Goal: Information Seeking & Learning: Compare options

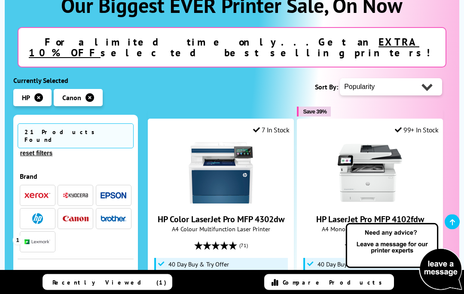
scroll to position [152, 0]
click at [123, 185] on li at bounding box center [114, 195] width 36 height 21
click at [123, 192] on img "button" at bounding box center [114, 195] width 26 height 6
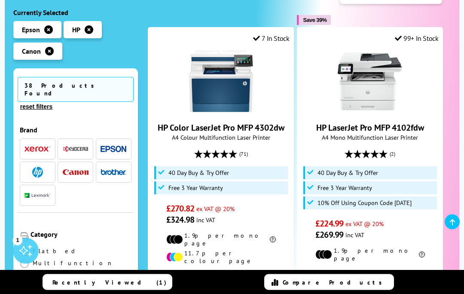
scroll to position [244, 0]
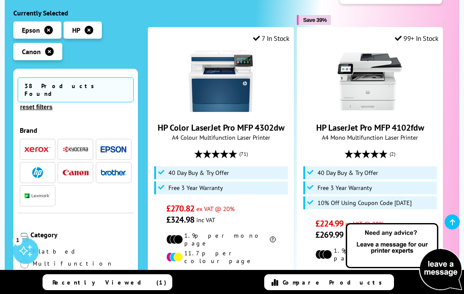
click at [78, 170] on img "button" at bounding box center [76, 173] width 26 height 6
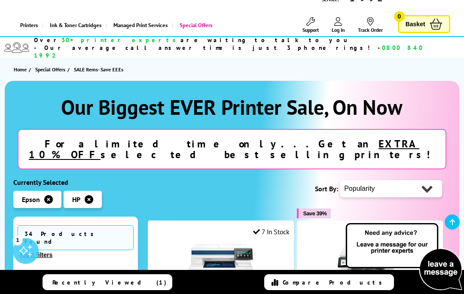
scroll to position [51, 0]
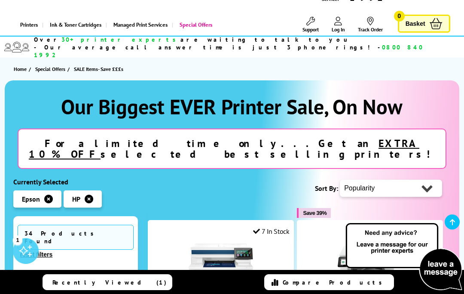
click at [37, 294] on img "button" at bounding box center [38, 297] width 26 height 6
